Goal: Transaction & Acquisition: Purchase product/service

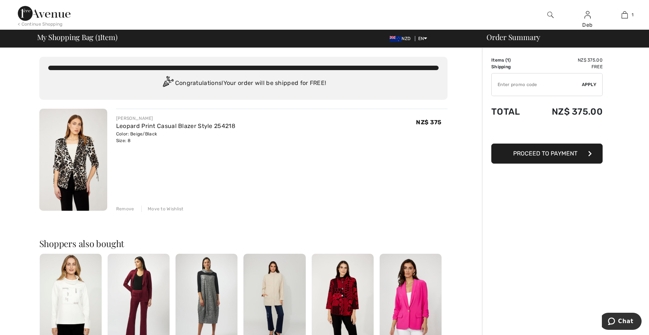
click at [536, 153] on span "Proceed to Payment" at bounding box center [545, 153] width 64 height 7
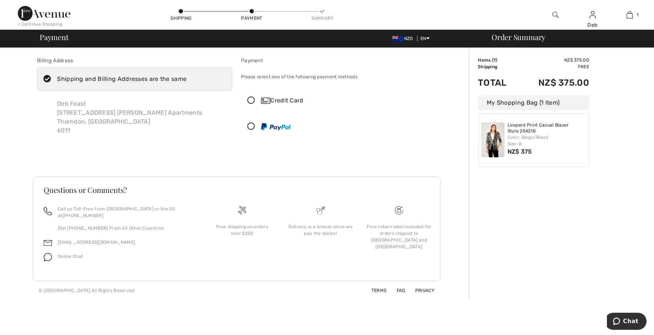
click at [250, 98] on icon at bounding box center [251, 101] width 20 height 8
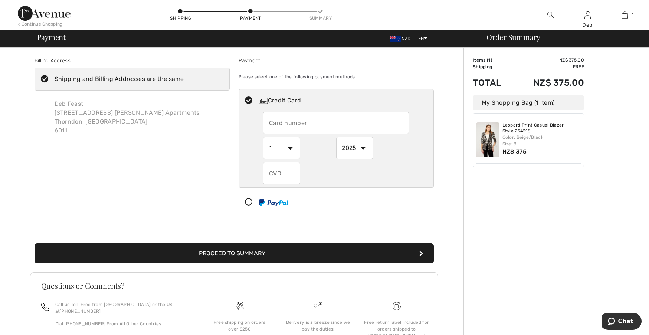
click at [268, 120] on input "text" at bounding box center [336, 123] width 146 height 22
type input "4055472005439820"
click at [274, 171] on input "text" at bounding box center [281, 173] width 37 height 22
type input "038"
click at [242, 253] on button "Proceed to Summary" at bounding box center [233, 253] width 399 height 20
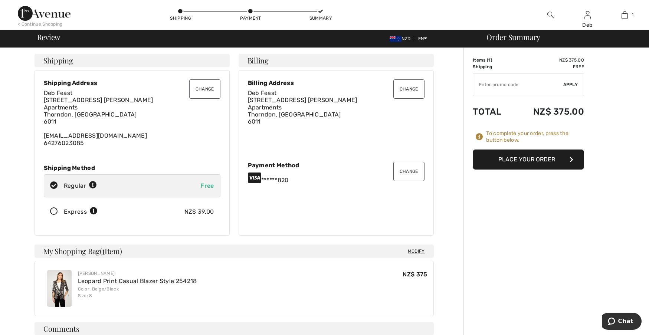
click at [204, 88] on button "Change" at bounding box center [204, 88] width 31 height 19
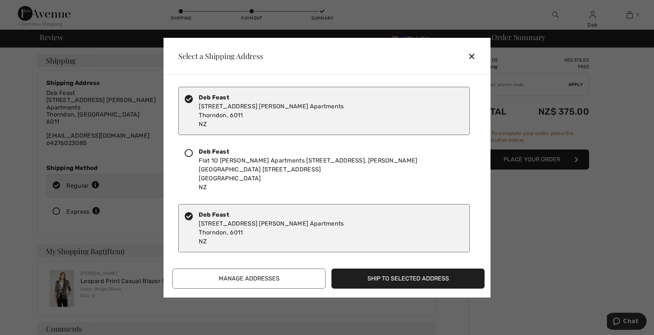
click at [187, 153] on icon at bounding box center [189, 153] width 8 height 8
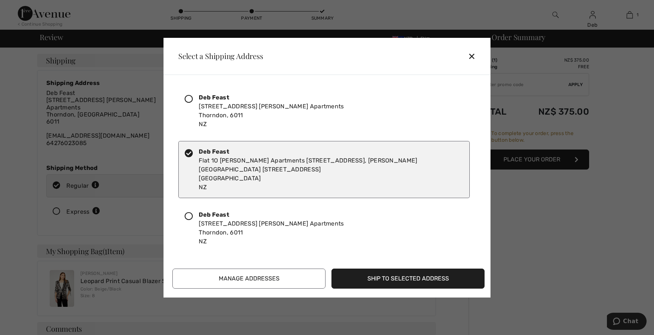
click at [382, 277] on button "Ship to Selected Address" at bounding box center [408, 279] width 153 height 20
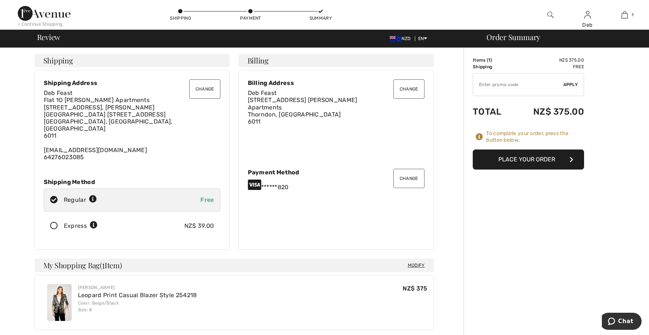
click at [405, 86] on button "Change" at bounding box center [408, 88] width 31 height 19
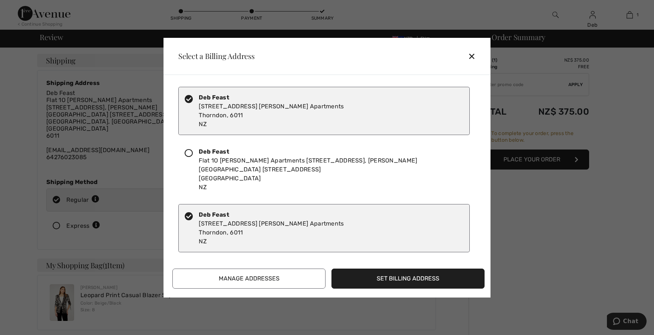
click at [187, 152] on icon at bounding box center [189, 153] width 8 height 8
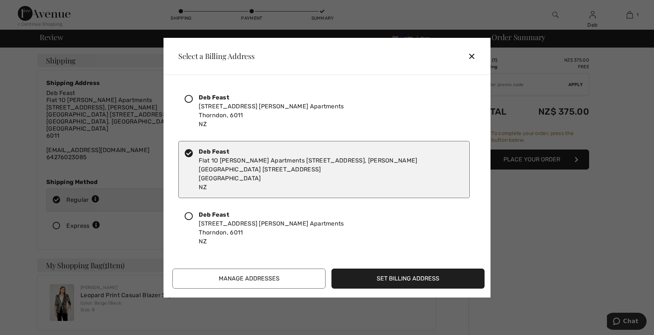
click at [368, 279] on button "Set Billing Address" at bounding box center [408, 279] width 153 height 20
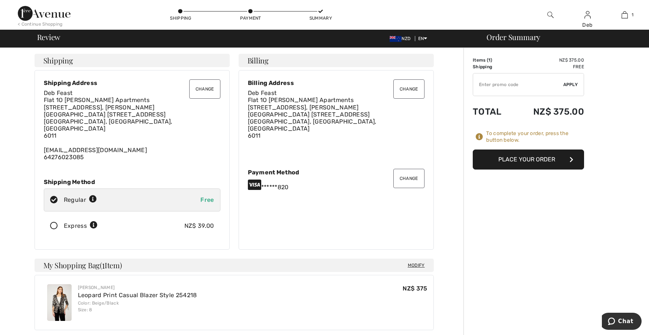
click at [514, 159] on button "Place Your Order" at bounding box center [528, 159] width 111 height 20
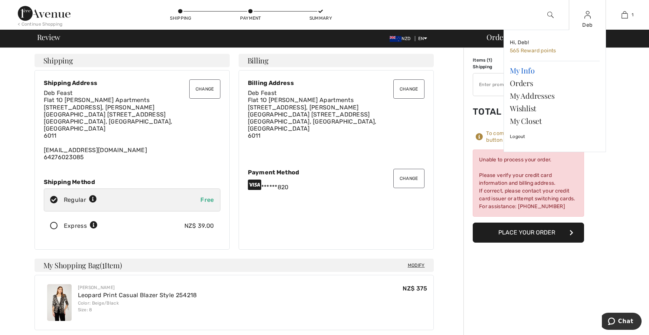
click at [523, 70] on link "My Info" at bounding box center [555, 70] width 90 height 13
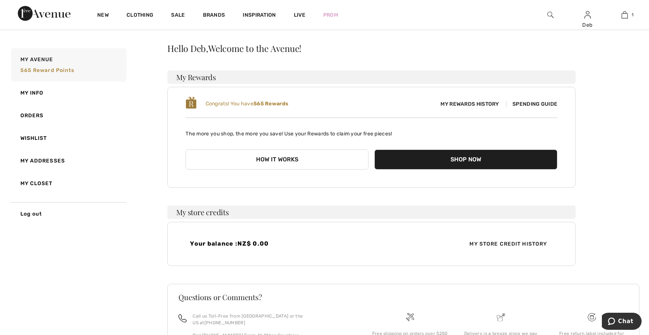
scroll to position [11, 0]
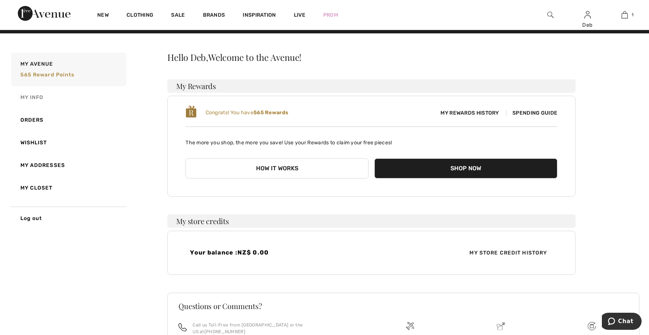
click at [37, 98] on link "My Info" at bounding box center [68, 97] width 117 height 23
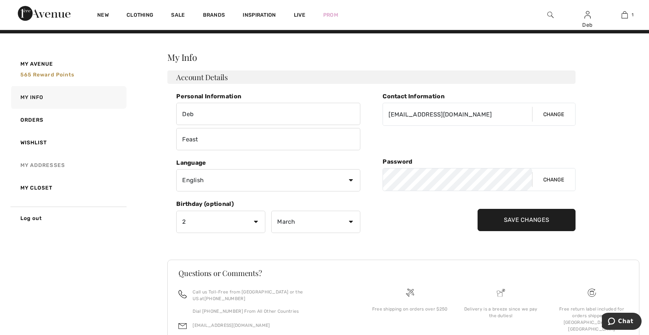
click at [57, 164] on link "My Addresses" at bounding box center [68, 165] width 117 height 23
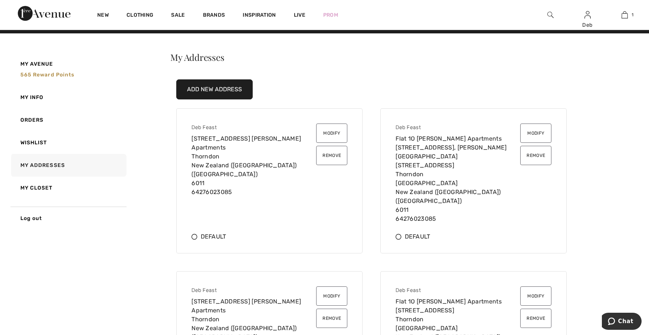
click at [332, 155] on button "Remove" at bounding box center [331, 155] width 31 height 19
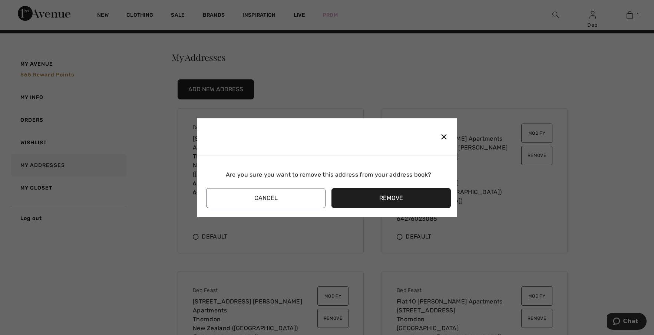
click at [382, 198] on button "Remove" at bounding box center [391, 198] width 119 height 20
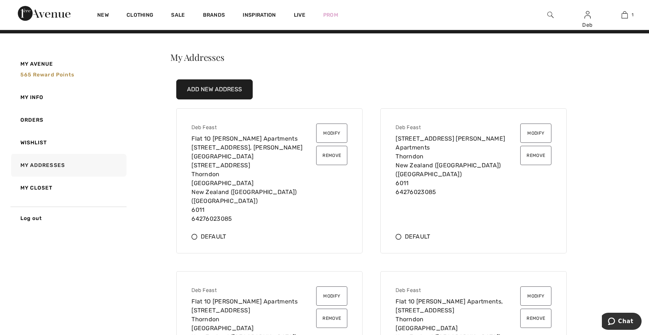
click at [538, 154] on button "Remove" at bounding box center [535, 155] width 31 height 19
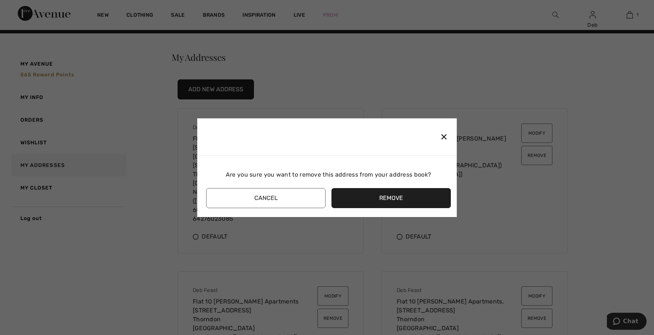
click at [398, 196] on button "Remove" at bounding box center [391, 198] width 119 height 20
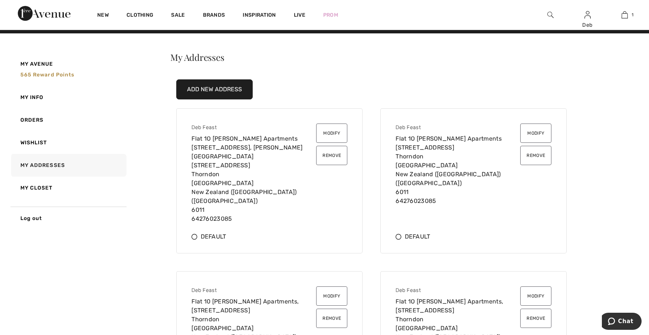
click at [333, 155] on button "Remove" at bounding box center [331, 155] width 31 height 19
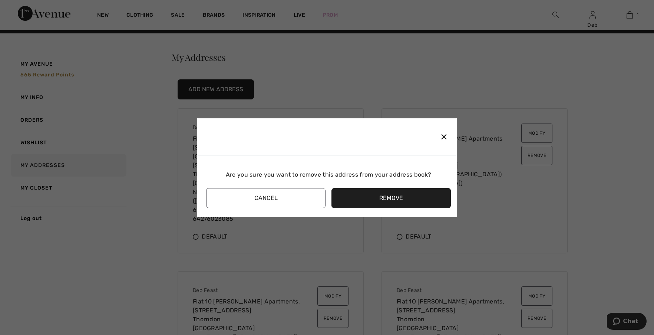
click at [376, 196] on button "Remove" at bounding box center [391, 198] width 119 height 20
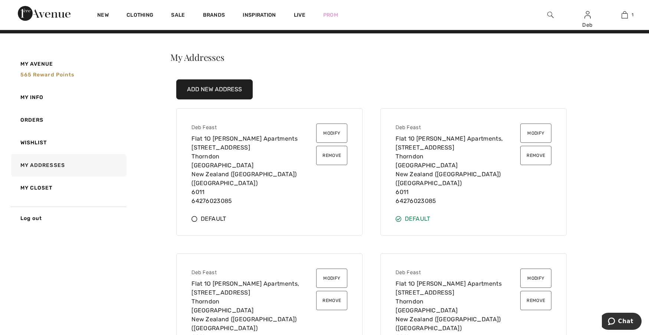
click at [332, 136] on button "Modify" at bounding box center [331, 133] width 31 height 19
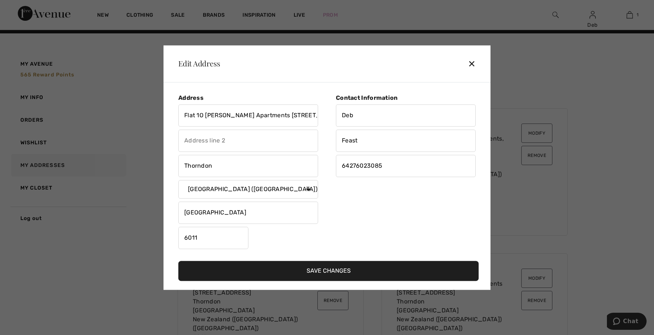
click at [263, 188] on select "Country Canada United States Afghanistan Aland Islands Albania Algeria American…" at bounding box center [248, 189] width 140 height 19
click at [308, 189] on select "Country Canada United States Afghanistan Aland Islands Albania Algeria American…" at bounding box center [248, 189] width 140 height 19
drag, startPoint x: 264, startPoint y: 187, endPoint x: 255, endPoint y: 188, distance: 9.3
click at [255, 188] on select "Country Canada United States Afghanistan Aland Islands Albania Algeria American…" at bounding box center [248, 189] width 140 height 19
click at [350, 223] on div "Contact Information Deb Feast 64276023085" at bounding box center [401, 173] width 149 height 158
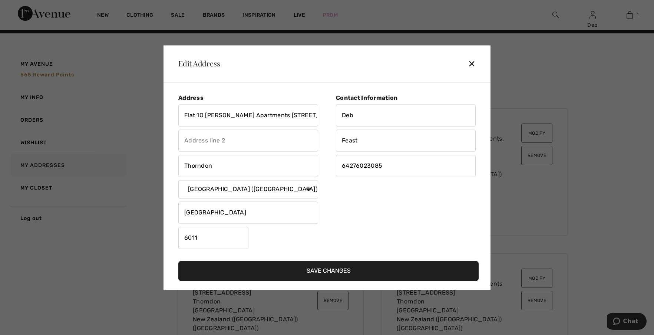
click at [473, 63] on div "✕" at bounding box center [475, 64] width 14 height 16
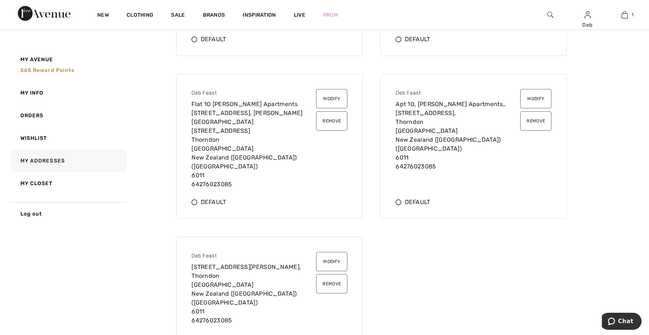
scroll to position [419, 0]
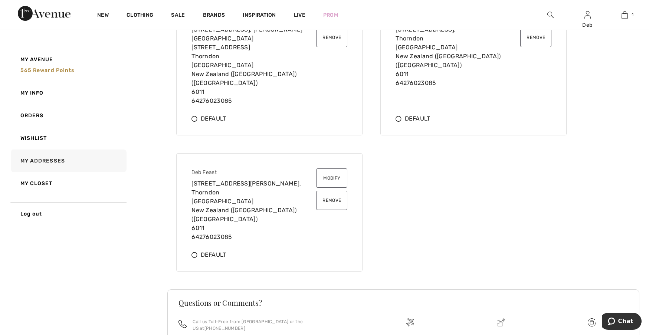
click at [330, 191] on button "Remove" at bounding box center [331, 200] width 31 height 19
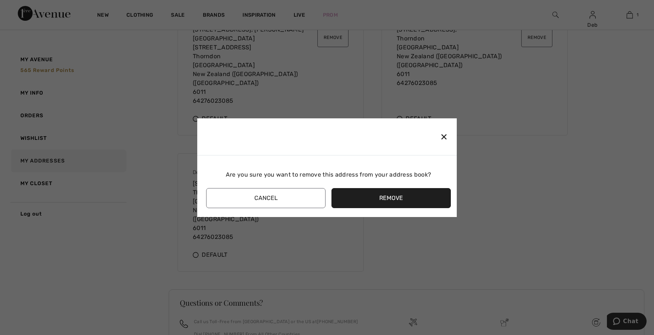
click at [346, 195] on button "Remove" at bounding box center [391, 198] width 119 height 20
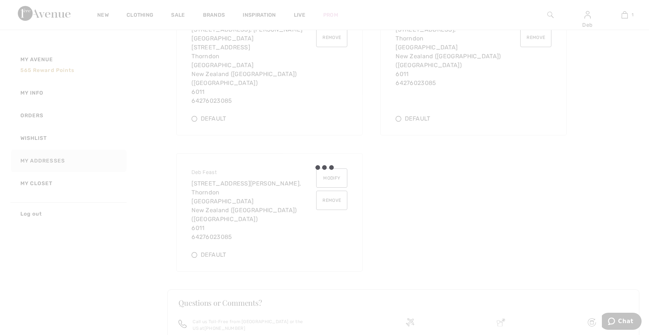
scroll to position [327, 0]
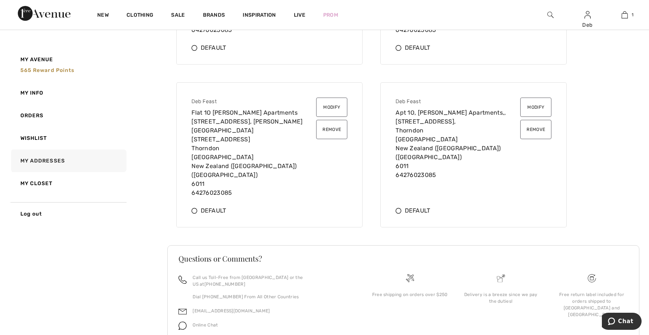
click at [334, 120] on button "Remove" at bounding box center [331, 129] width 31 height 19
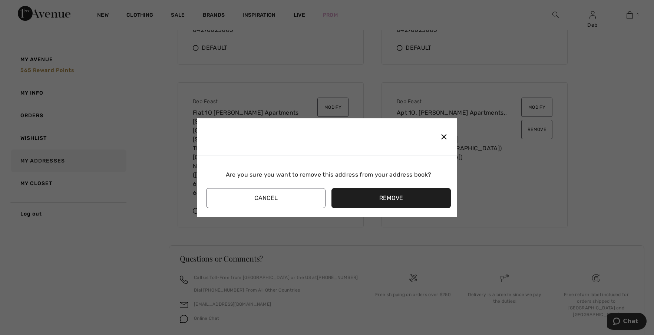
click at [375, 201] on button "Remove" at bounding box center [391, 198] width 119 height 20
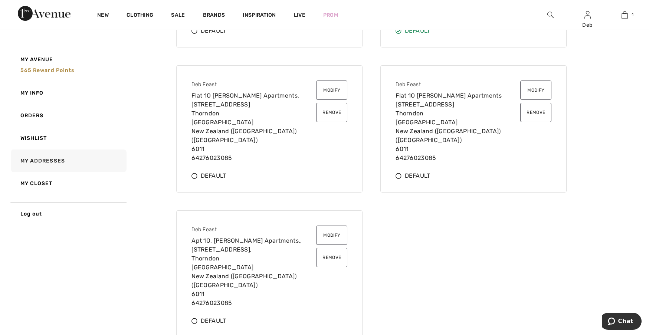
scroll to position [198, 0]
click at [330, 249] on button "Remove" at bounding box center [331, 258] width 31 height 19
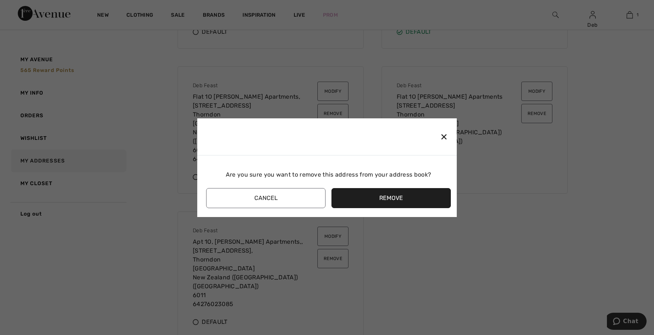
click at [369, 201] on button "Remove" at bounding box center [391, 198] width 119 height 20
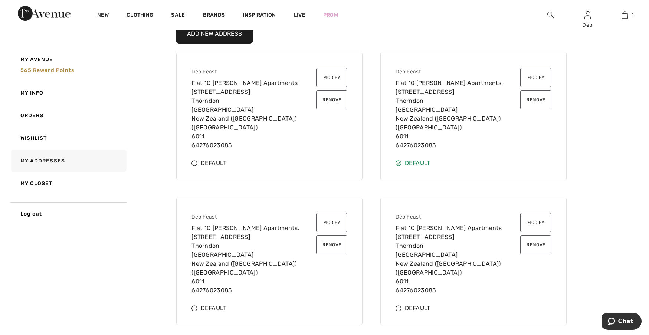
scroll to position [62, 0]
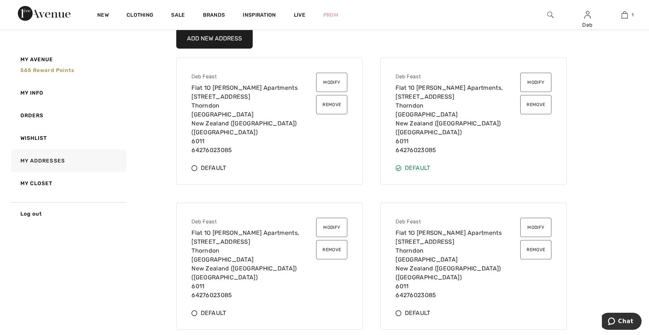
click at [532, 240] on button "Remove" at bounding box center [535, 249] width 31 height 19
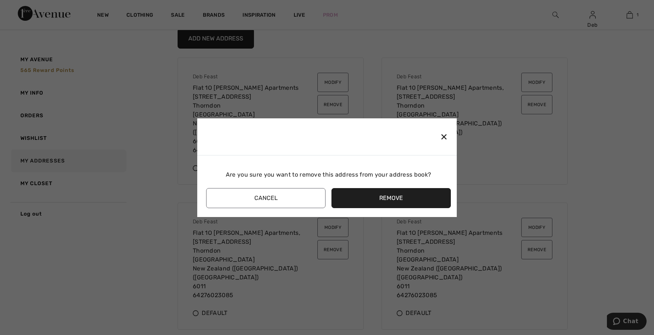
click at [378, 198] on button "Remove" at bounding box center [391, 198] width 119 height 20
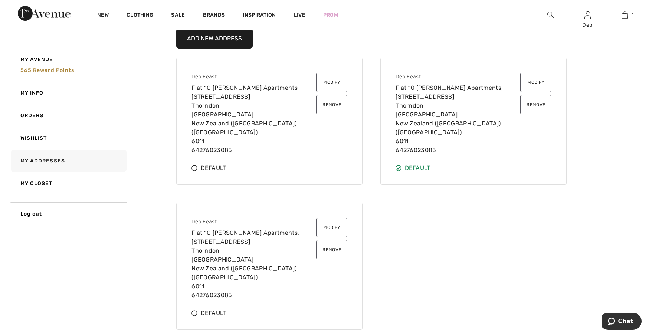
click at [326, 105] on button "Remove" at bounding box center [331, 104] width 31 height 19
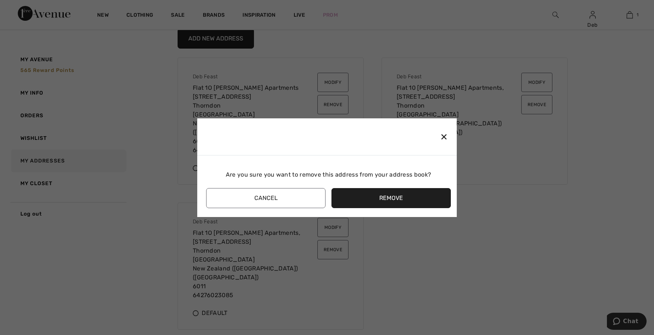
click at [390, 195] on button "Remove" at bounding box center [391, 198] width 119 height 20
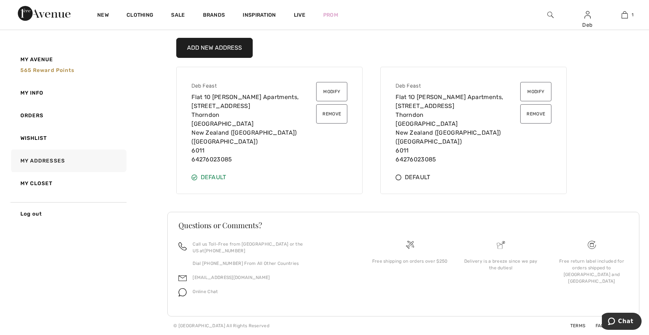
scroll to position [37, 0]
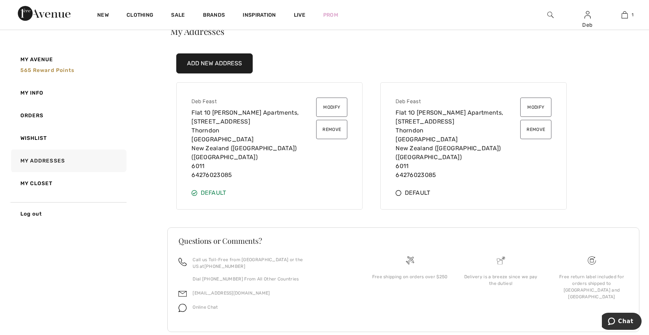
click at [32, 114] on link "Orders" at bounding box center [68, 115] width 117 height 23
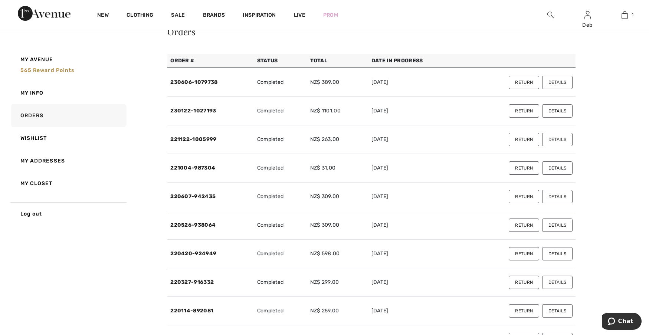
scroll to position [0, 0]
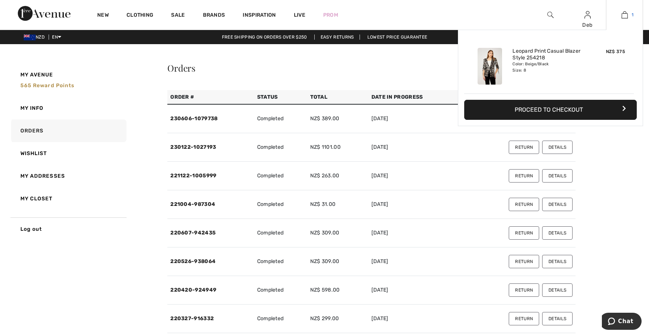
click at [623, 14] on img at bounding box center [624, 14] width 6 height 9
click at [550, 111] on button "Proceed to Checkout" at bounding box center [550, 110] width 172 height 20
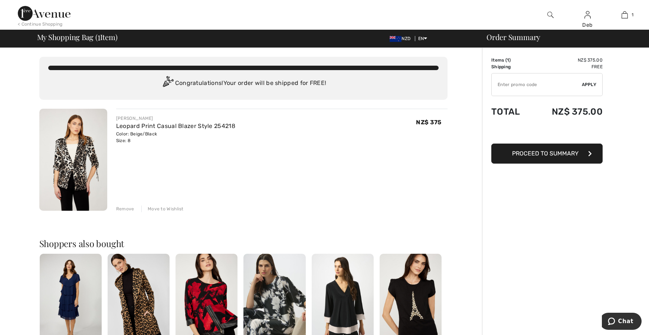
click at [537, 153] on span "Proceed to Summary" at bounding box center [545, 153] width 66 height 7
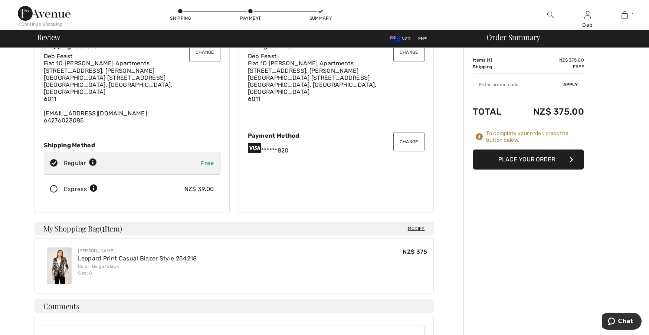
scroll to position [111, 0]
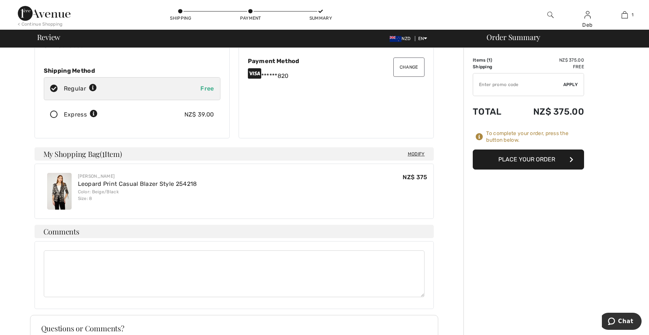
click at [414, 150] on span "Modify" at bounding box center [416, 153] width 17 height 7
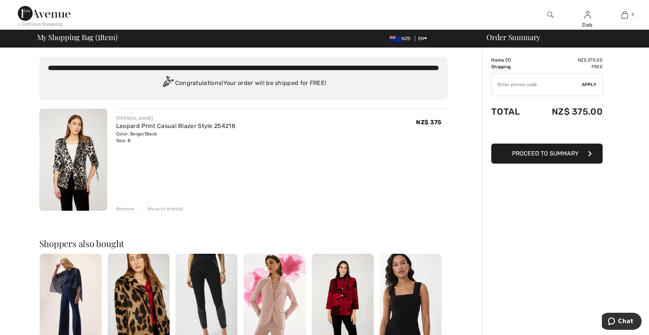
click at [126, 208] on div "Remove" at bounding box center [125, 209] width 18 height 7
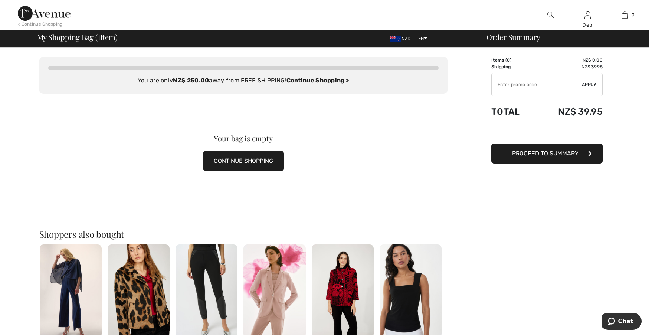
click at [231, 160] on button "CONTINUE SHOPPING" at bounding box center [243, 161] width 81 height 20
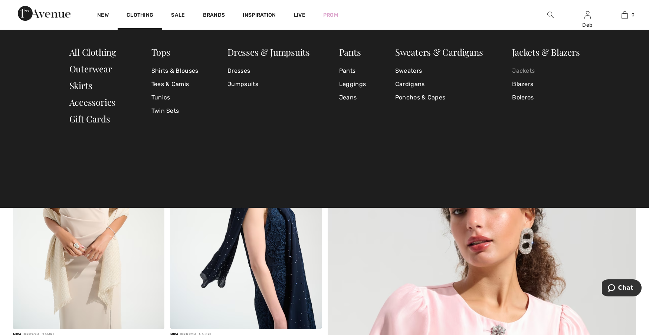
click at [520, 70] on link "Jackets" at bounding box center [546, 70] width 68 height 13
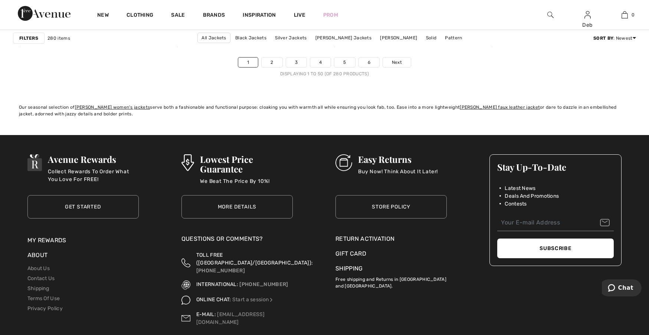
scroll to position [3969, 0]
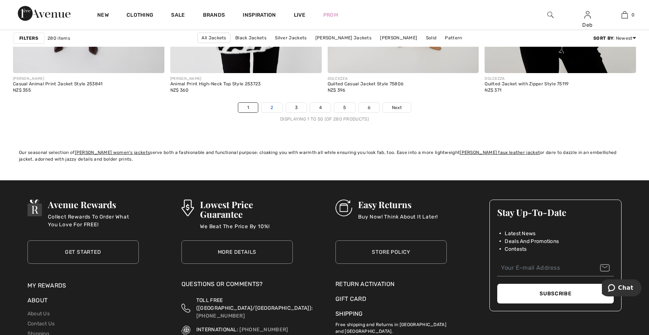
click at [277, 112] on link "2" at bounding box center [272, 108] width 20 height 10
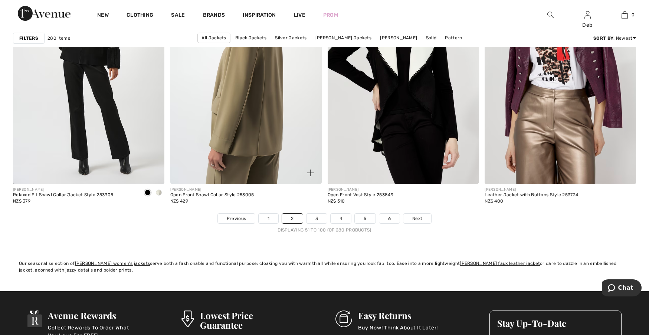
scroll to position [3969, 0]
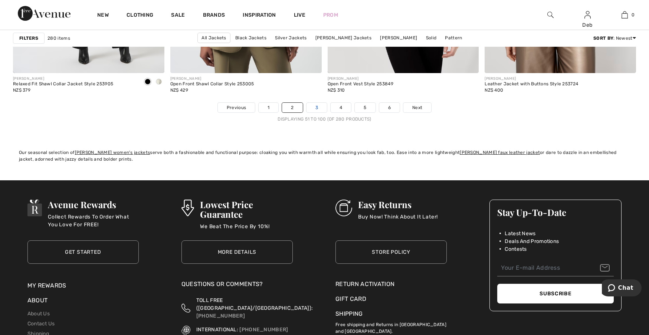
click at [319, 104] on link "3" at bounding box center [316, 108] width 20 height 10
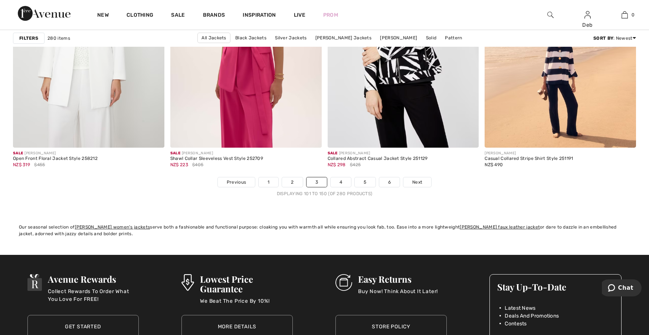
scroll to position [3895, 0]
click at [346, 180] on link "4" at bounding box center [341, 182] width 20 height 10
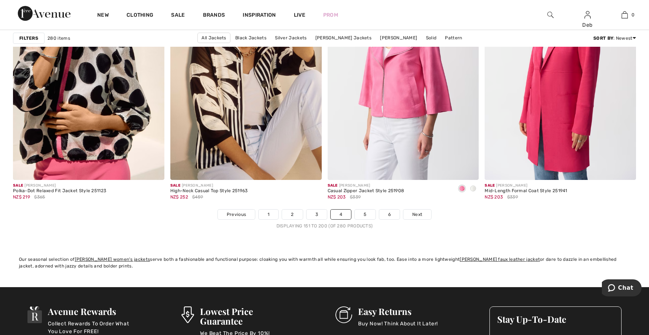
scroll to position [4006, 0]
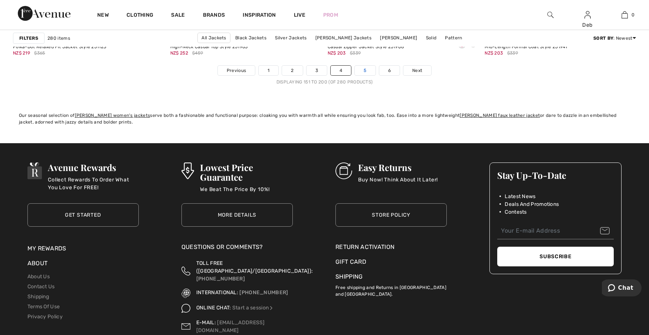
click at [368, 69] on link "5" at bounding box center [365, 71] width 20 height 10
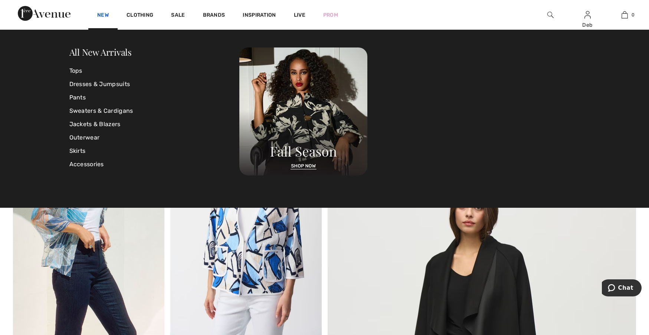
click at [103, 14] on link "New" at bounding box center [102, 16] width 11 height 8
click at [81, 122] on link "Jackets & Blazers" at bounding box center [154, 124] width 170 height 13
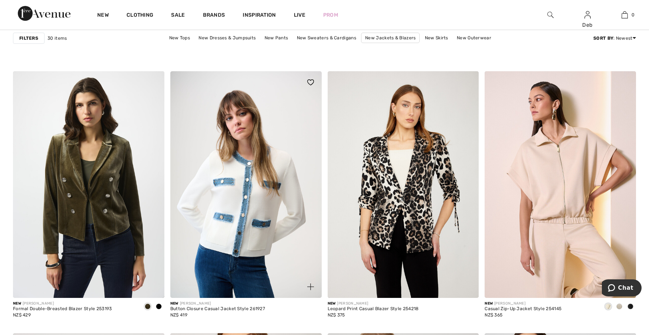
scroll to position [1187, 0]
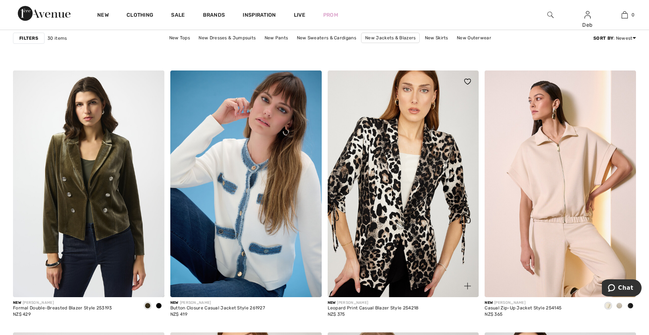
click at [379, 194] on img at bounding box center [403, 183] width 151 height 227
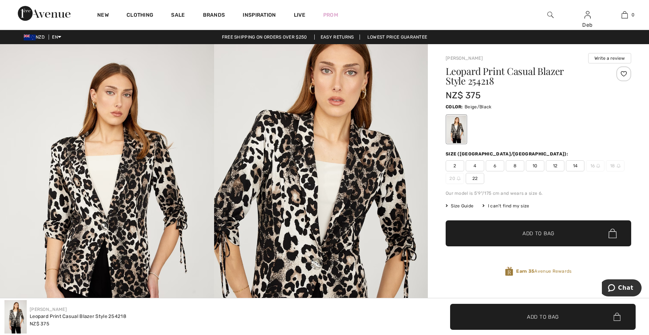
click at [518, 168] on span "8" at bounding box center [515, 165] width 19 height 11
click at [530, 230] on span "Add to Bag" at bounding box center [538, 234] width 32 height 8
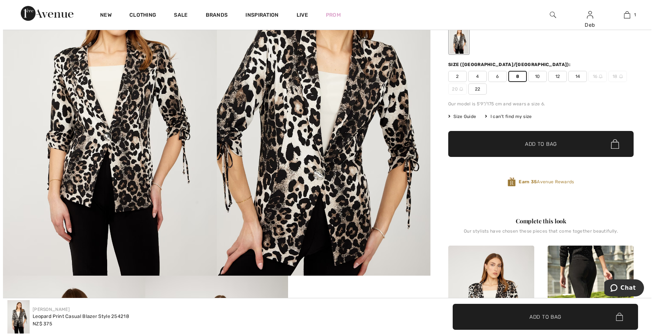
scroll to position [111, 0]
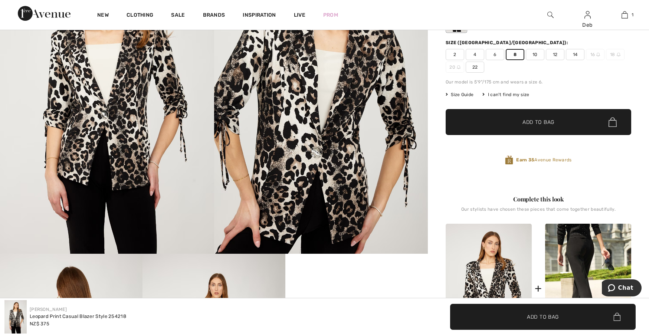
click at [323, 169] on img at bounding box center [321, 93] width 214 height 321
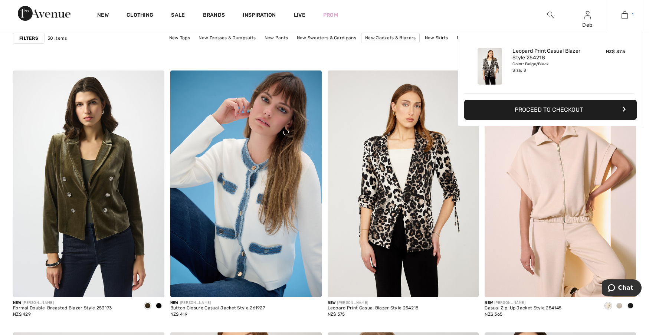
click at [627, 13] on img at bounding box center [624, 14] width 6 height 9
click at [571, 106] on button "Proceed to Checkout" at bounding box center [550, 110] width 172 height 20
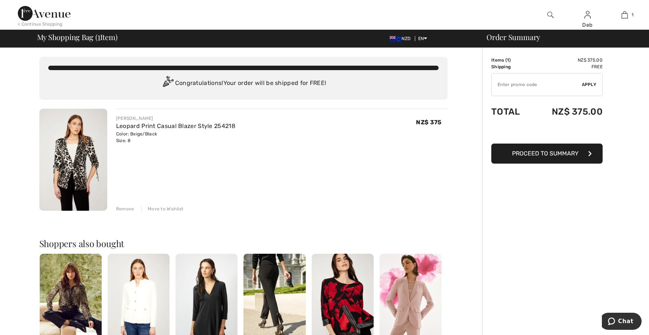
click at [540, 153] on span "Proceed to Summary" at bounding box center [545, 153] width 66 height 7
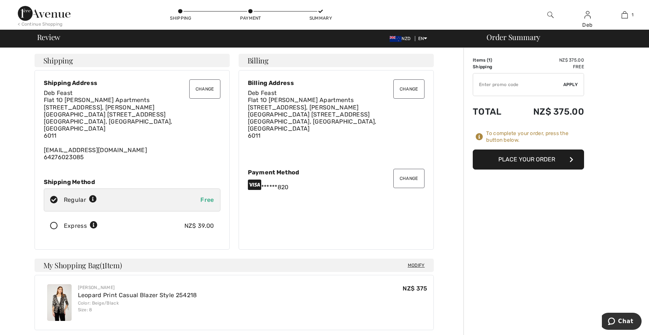
click at [524, 155] on button "Place Your Order" at bounding box center [528, 159] width 111 height 20
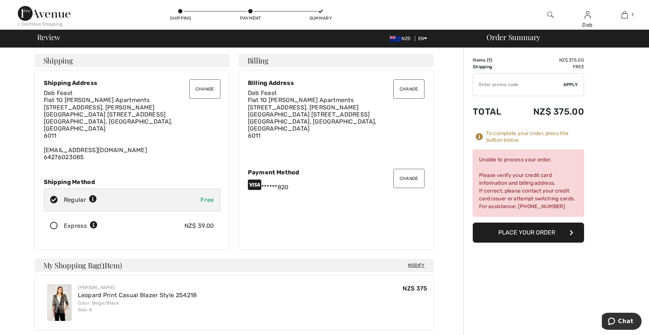
click at [512, 180] on div "Unable to process your order. Please verify your credit card information and bi…" at bounding box center [528, 182] width 111 height 67
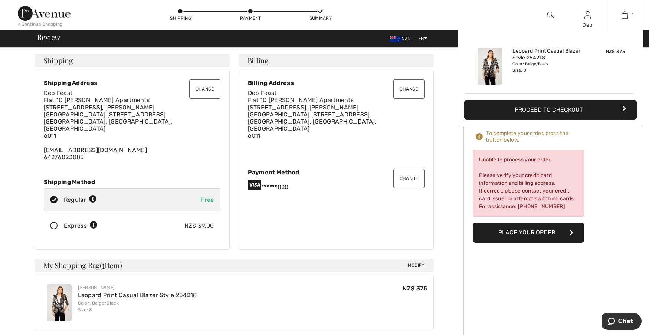
click at [625, 14] on img at bounding box center [624, 14] width 6 height 9
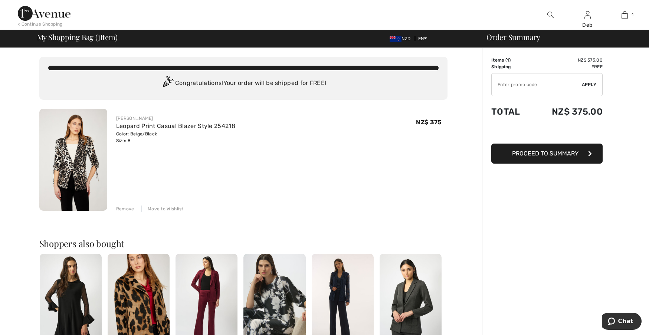
click at [128, 207] on div "Remove" at bounding box center [125, 209] width 18 height 7
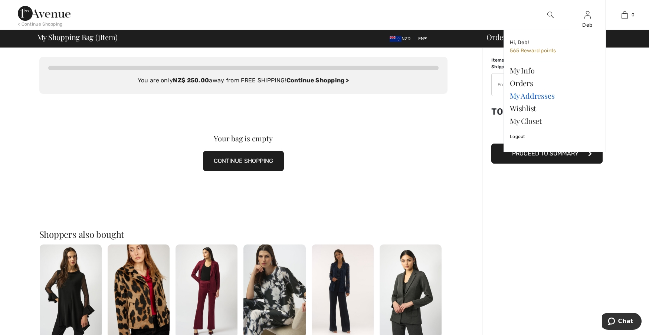
click at [520, 95] on link "My Addresses" at bounding box center [555, 95] width 90 height 13
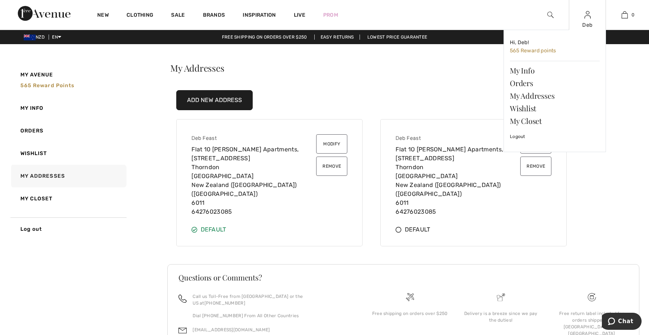
click at [588, 17] on img at bounding box center [587, 14] width 6 height 9
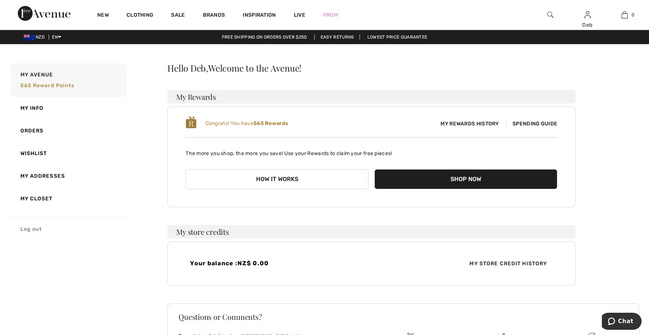
click at [33, 230] on link "Log out" at bounding box center [68, 228] width 117 height 23
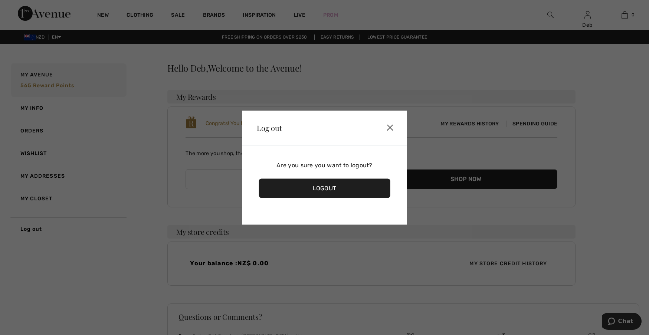
click at [315, 188] on div "Logout" at bounding box center [325, 187] width 132 height 19
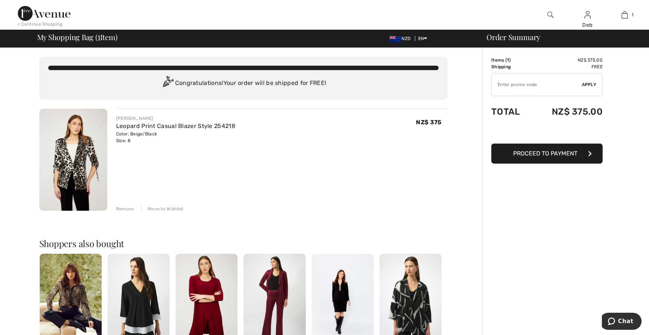
click at [542, 152] on span "Proceed to Payment" at bounding box center [545, 153] width 64 height 7
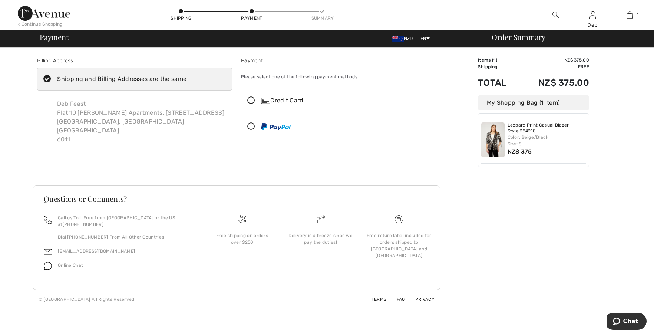
click at [250, 99] on icon at bounding box center [251, 101] width 20 height 8
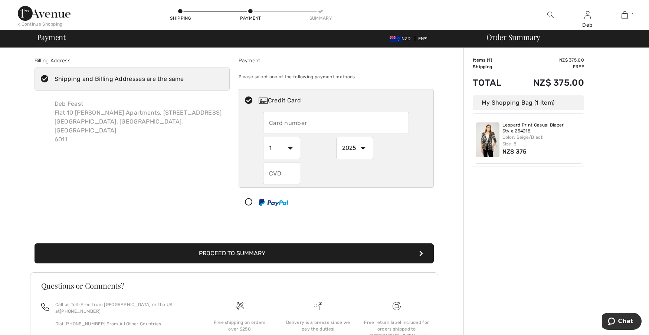
click at [278, 123] on input "text" at bounding box center [336, 123] width 146 height 22
type input "[CREDIT_CARD_NUMBER]"
click at [293, 144] on select "1 2 3 4 5 6 7 8 9 10 11 12" at bounding box center [281, 148] width 37 height 22
select select "12"
click at [263, 137] on select "1 2 3 4 5 6 7 8 9 10 11 12" at bounding box center [281, 148] width 37 height 22
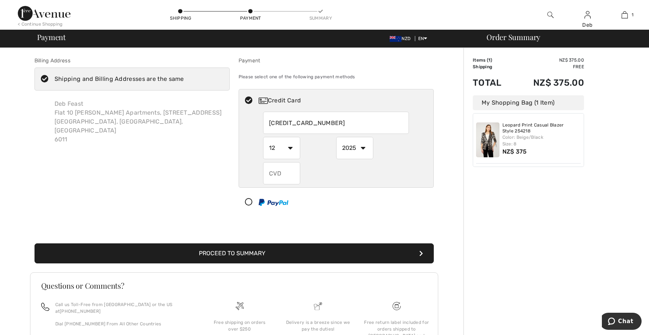
click at [362, 147] on select "2025 2026 2027 2028 2029 2030 2031 2032 2033 2034 2035" at bounding box center [354, 148] width 37 height 22
select select "2028"
click at [336, 137] on select "2025 2026 2027 2028 2029 2030 2031 2032 2033 2034 2035" at bounding box center [354, 148] width 37 height 22
click at [286, 175] on input "text" at bounding box center [281, 173] width 37 height 22
type input "038"
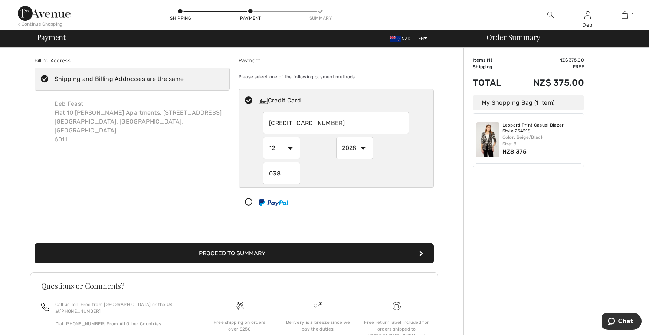
click at [262, 254] on button "Proceed to Summary" at bounding box center [233, 253] width 399 height 20
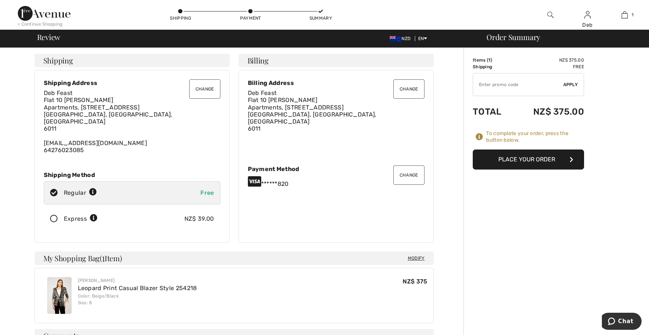
click at [535, 157] on button "Place Your Order" at bounding box center [528, 159] width 111 height 20
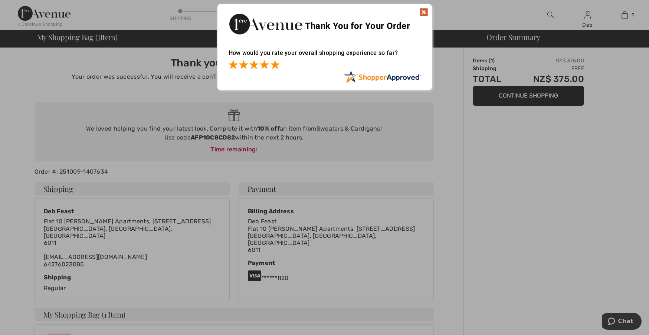
click at [274, 65] on span at bounding box center [274, 64] width 9 height 9
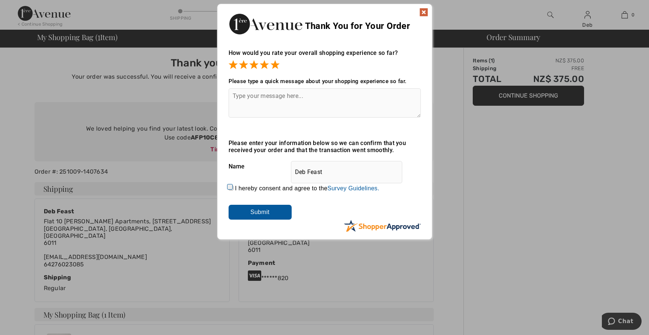
click at [422, 12] on img at bounding box center [423, 12] width 9 height 9
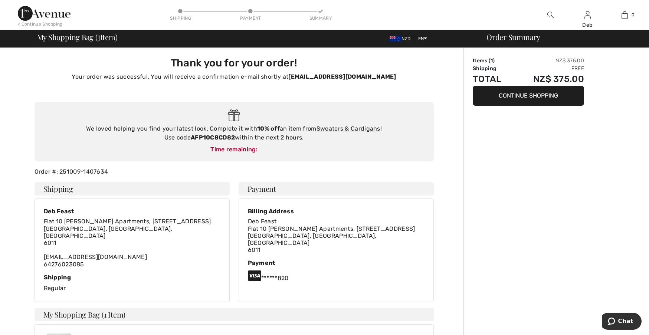
click at [528, 94] on button "Continue Shopping" at bounding box center [528, 96] width 111 height 20
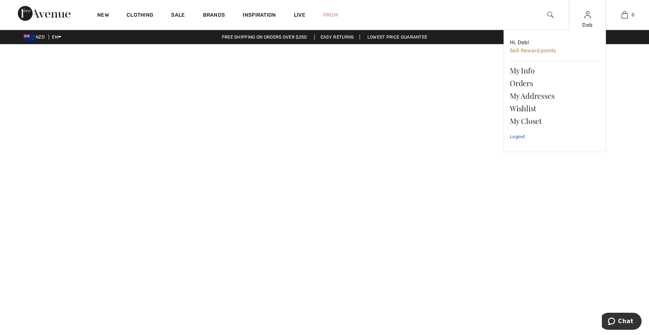
click at [517, 136] on link "Logout" at bounding box center [555, 136] width 90 height 19
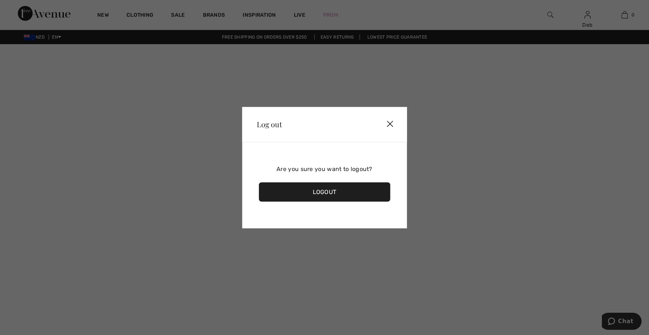
click at [328, 191] on div "Logout" at bounding box center [325, 191] width 132 height 19
